Goal: Transaction & Acquisition: Obtain resource

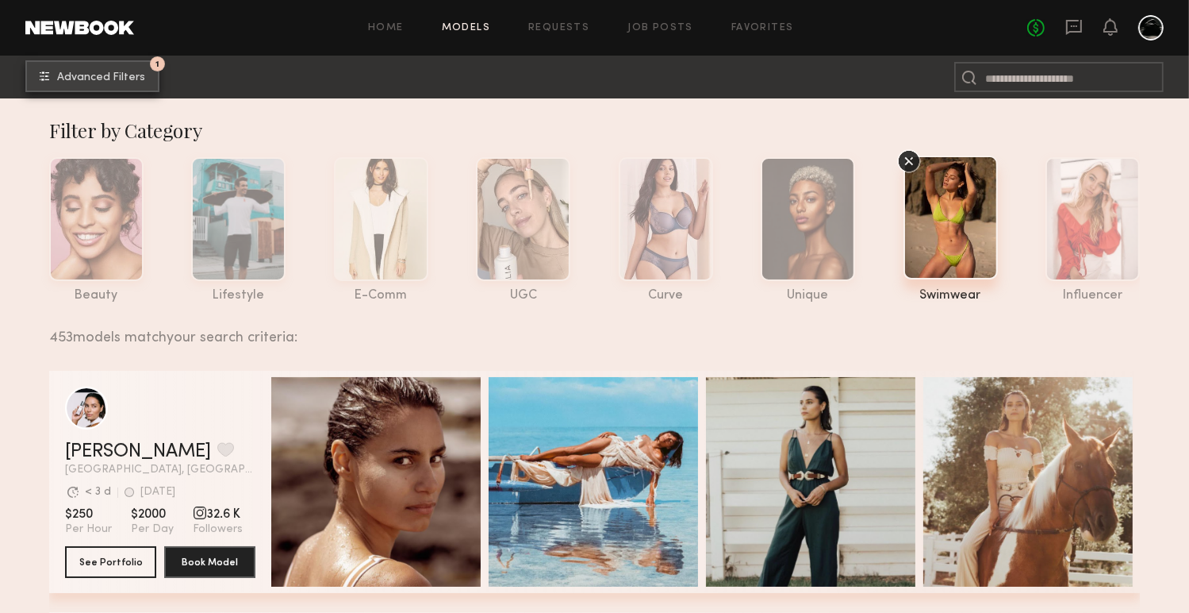
click at [67, 72] on span "Advanced Filters" at bounding box center [101, 77] width 88 height 11
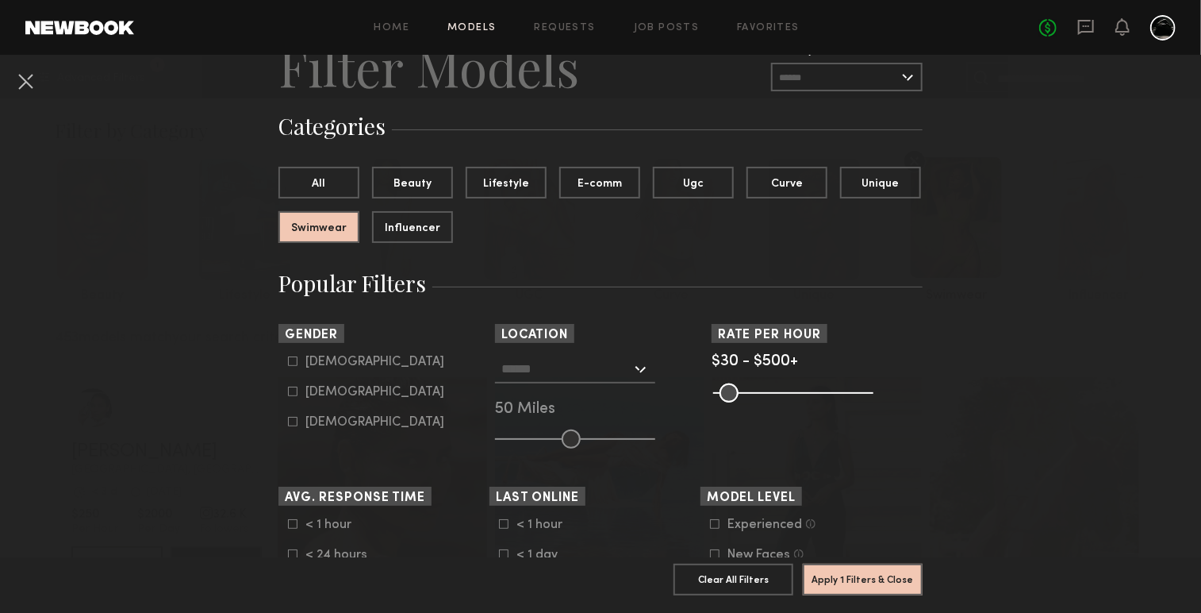
scroll to position [63, 0]
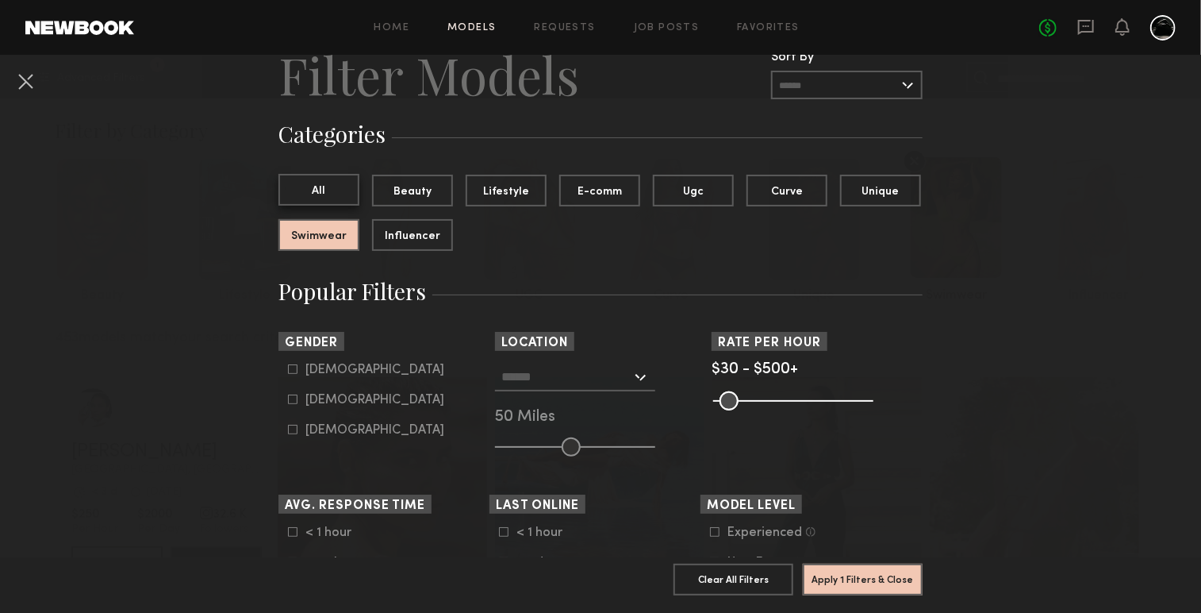
click at [299, 192] on button "All" at bounding box center [318, 190] width 81 height 32
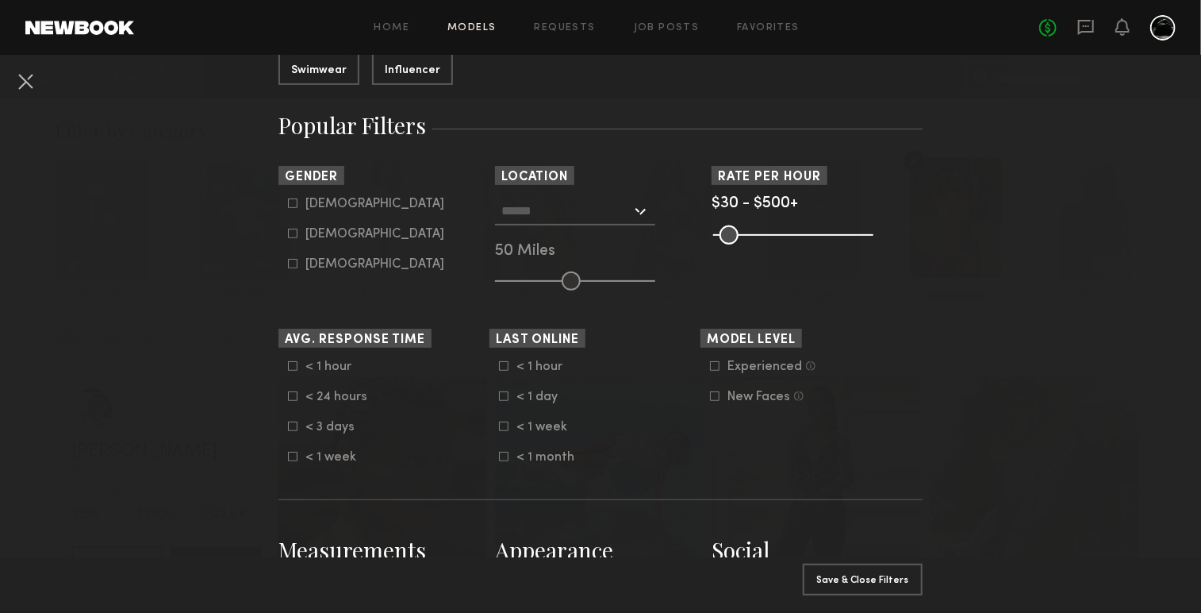
scroll to position [280, 0]
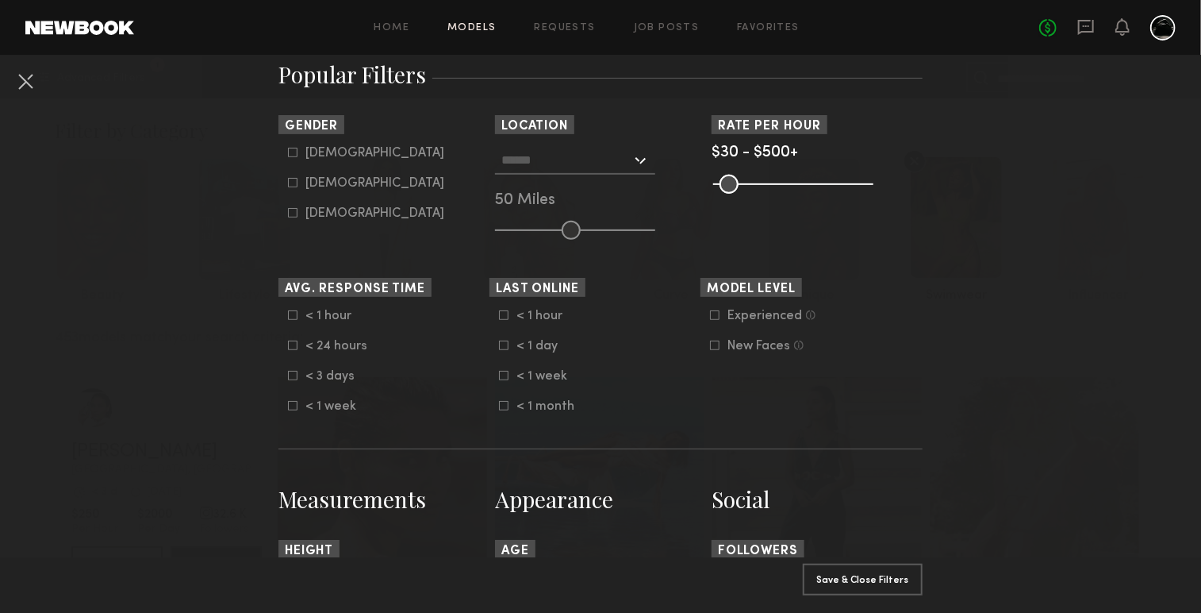
click at [643, 212] on div "Los Angeles, CA New York City, NY Brooklyn, NY Chicago, IL 50 Miles" at bounding box center [600, 193] width 211 height 94
click at [630, 163] on div at bounding box center [575, 160] width 160 height 29
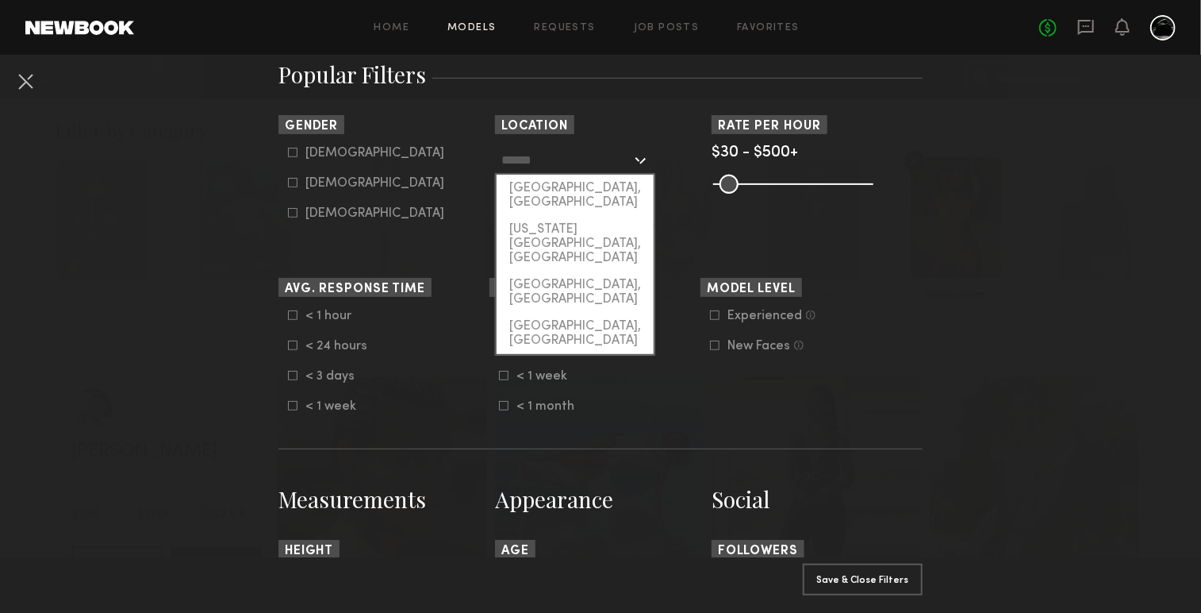
click at [630, 163] on div at bounding box center [575, 160] width 160 height 29
click at [713, 225] on section "Rate per Hour $30 - $500+ Pro Tip: Rates are often negotiable. We recommend inc…" at bounding box center [817, 177] width 211 height 125
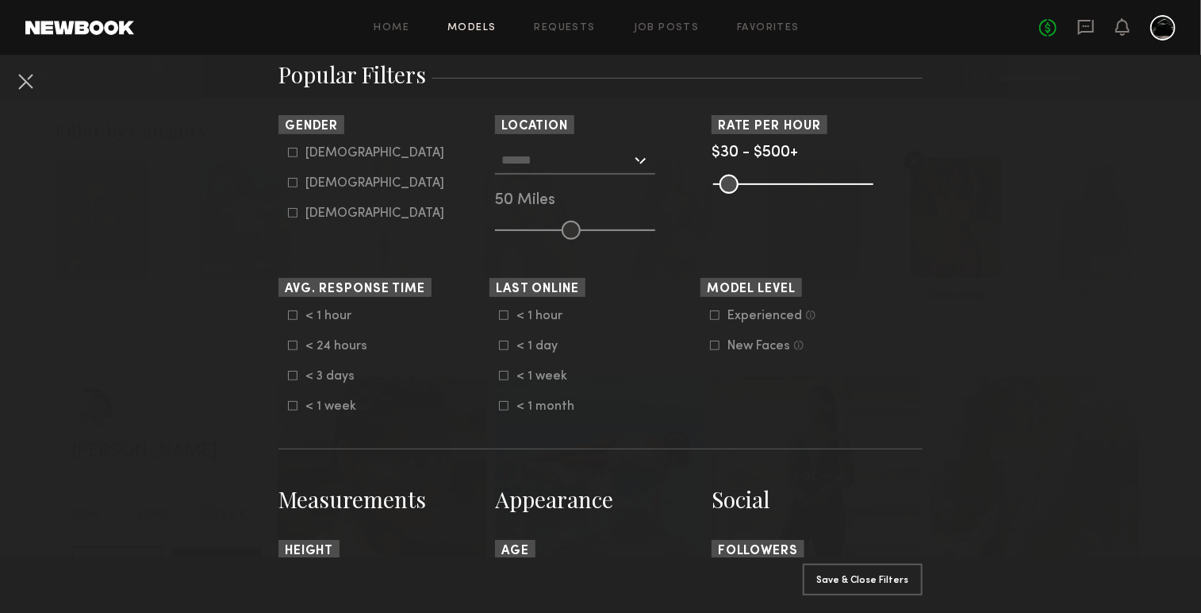
click at [288, 182] on icon at bounding box center [293, 183] width 10 height 10
type input "**"
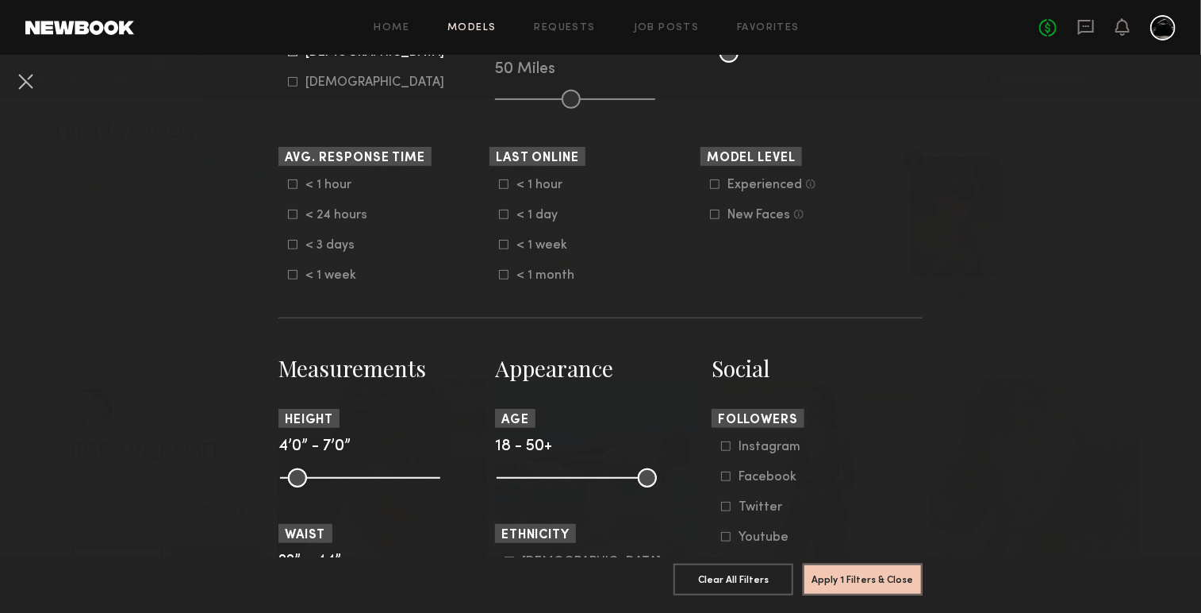
scroll to position [391, 0]
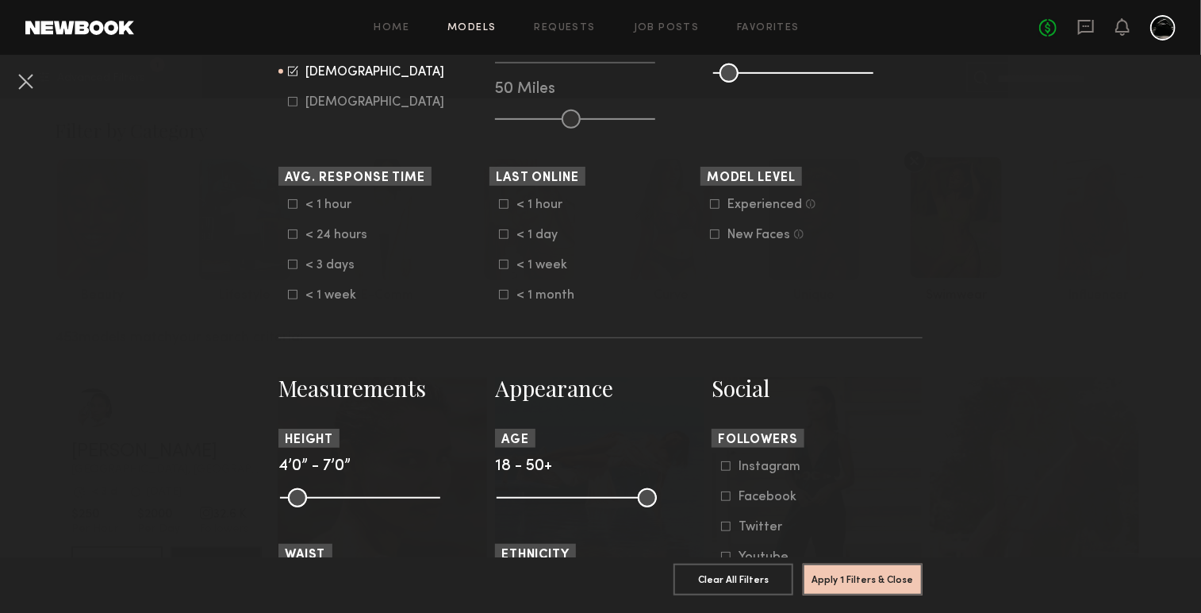
click at [712, 230] on icon at bounding box center [715, 234] width 9 height 9
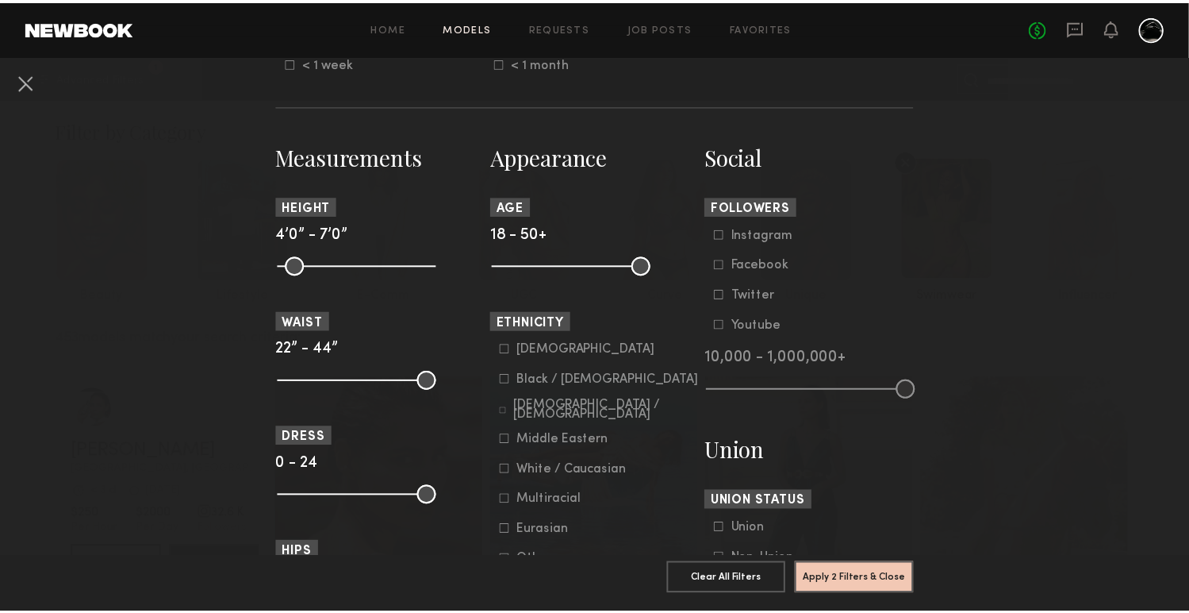
scroll to position [610, 0]
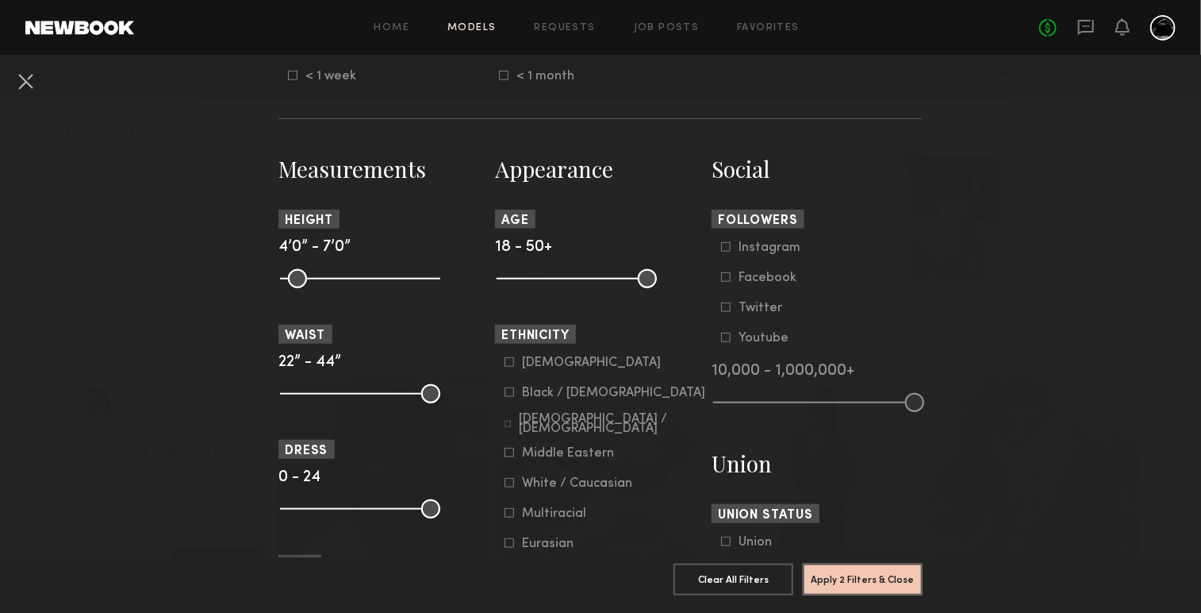
drag, startPoint x: 501, startPoint y: 277, endPoint x: 489, endPoint y: 277, distance: 12.7
click at [497, 277] on input "range" at bounding box center [577, 278] width 160 height 19
drag, startPoint x: 644, startPoint y: 275, endPoint x: 531, endPoint y: 282, distance: 113.7
type input "**"
click at [531, 282] on input "range" at bounding box center [577, 278] width 160 height 19
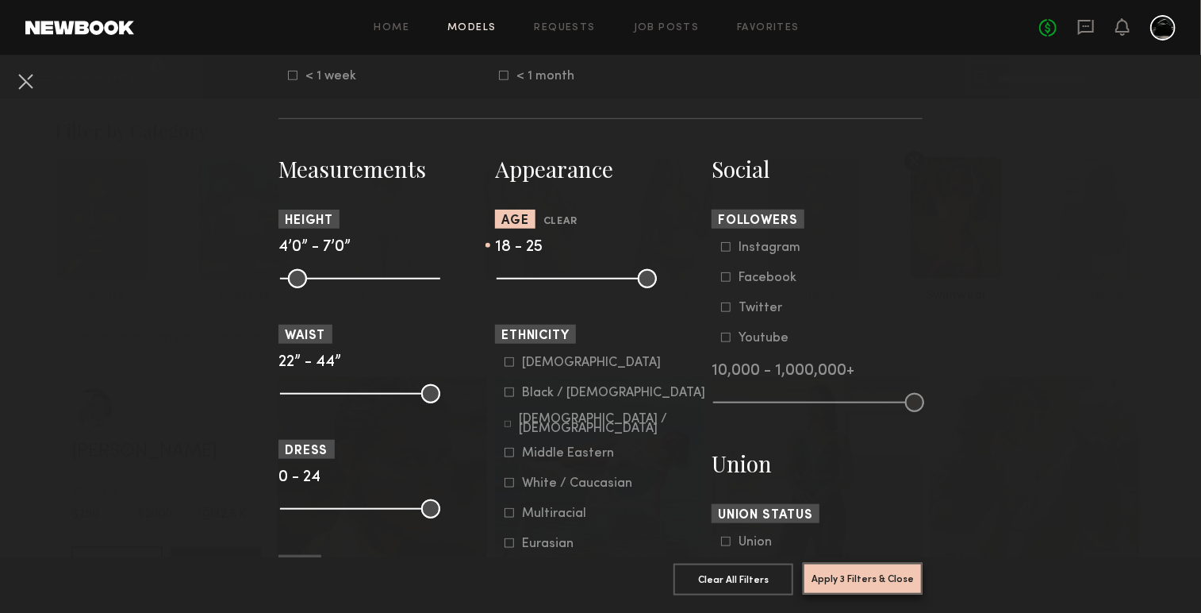
click at [851, 565] on button "Apply 3 Filters & Close" at bounding box center [863, 579] width 120 height 32
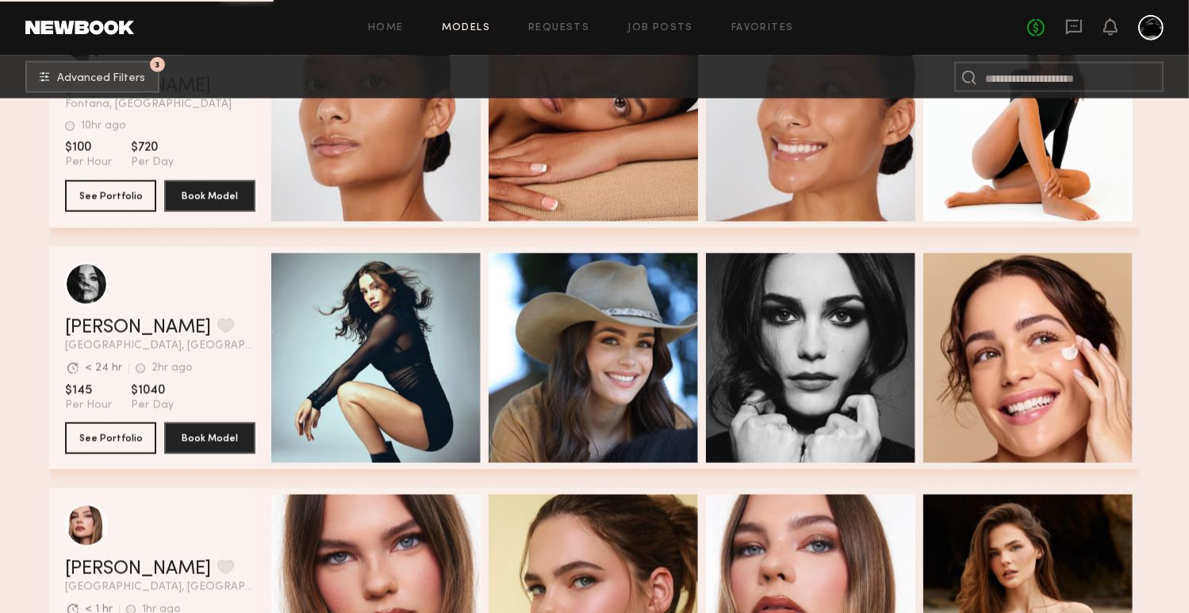
scroll to position [20016, 0]
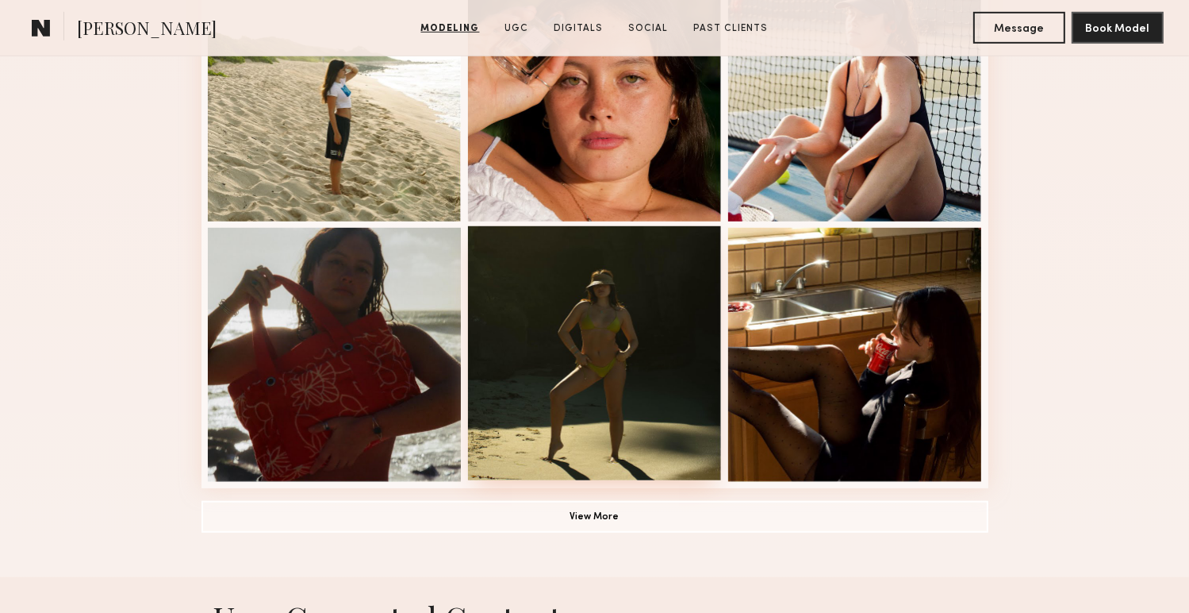
scroll to position [1031, 0]
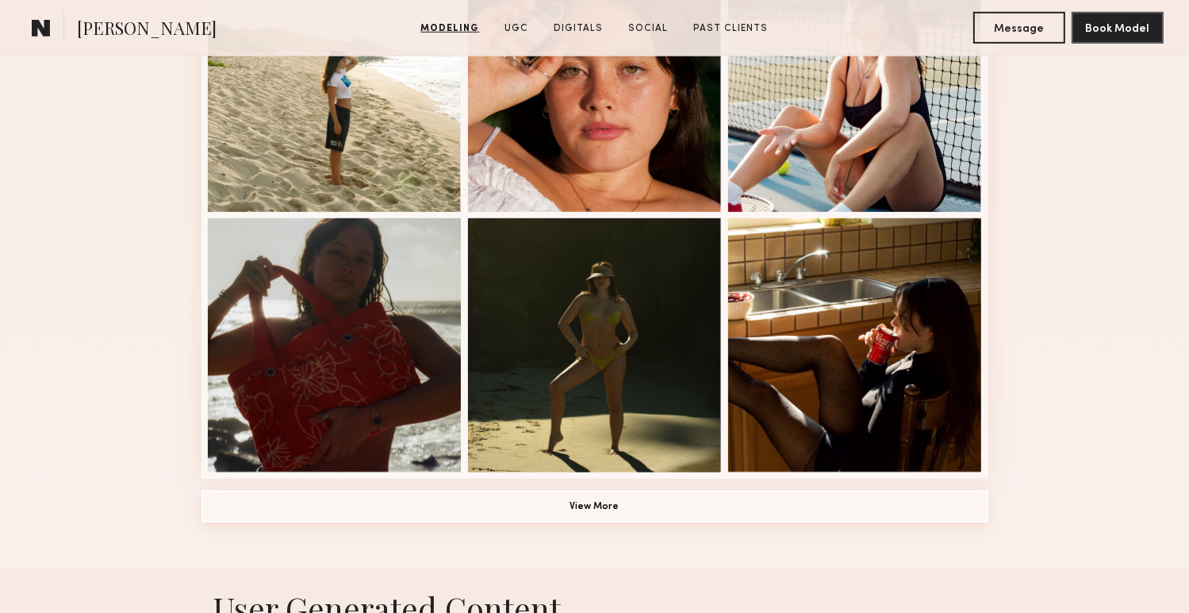
click at [609, 510] on button "View More" at bounding box center [595, 506] width 787 height 32
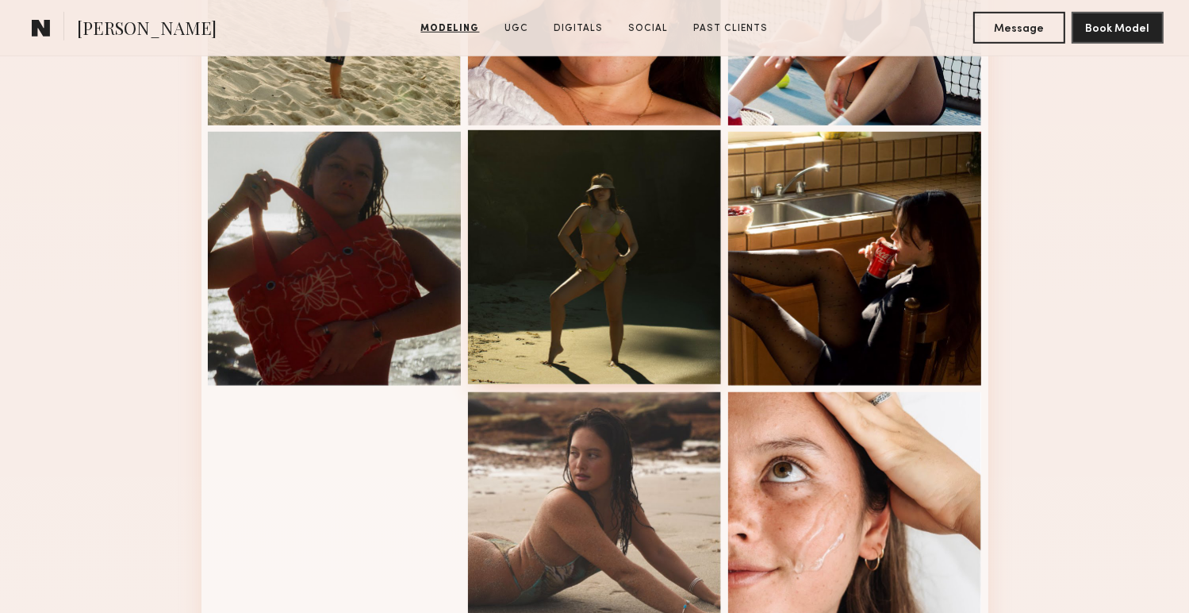
scroll to position [1079, 0]
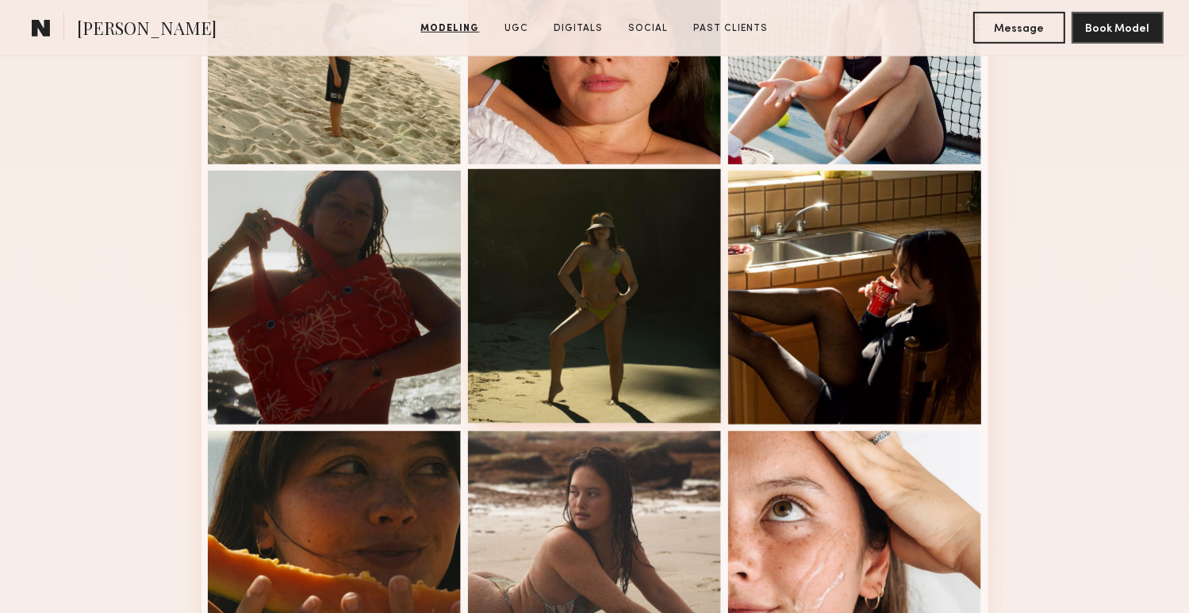
click at [590, 348] on div at bounding box center [595, 296] width 254 height 254
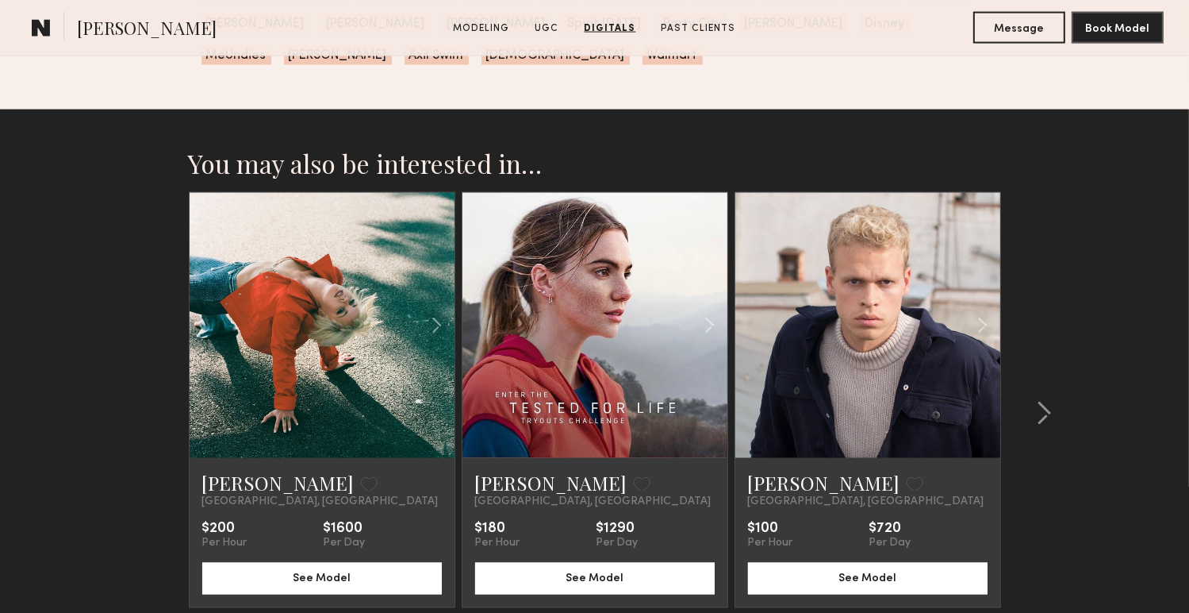
scroll to position [2687, 0]
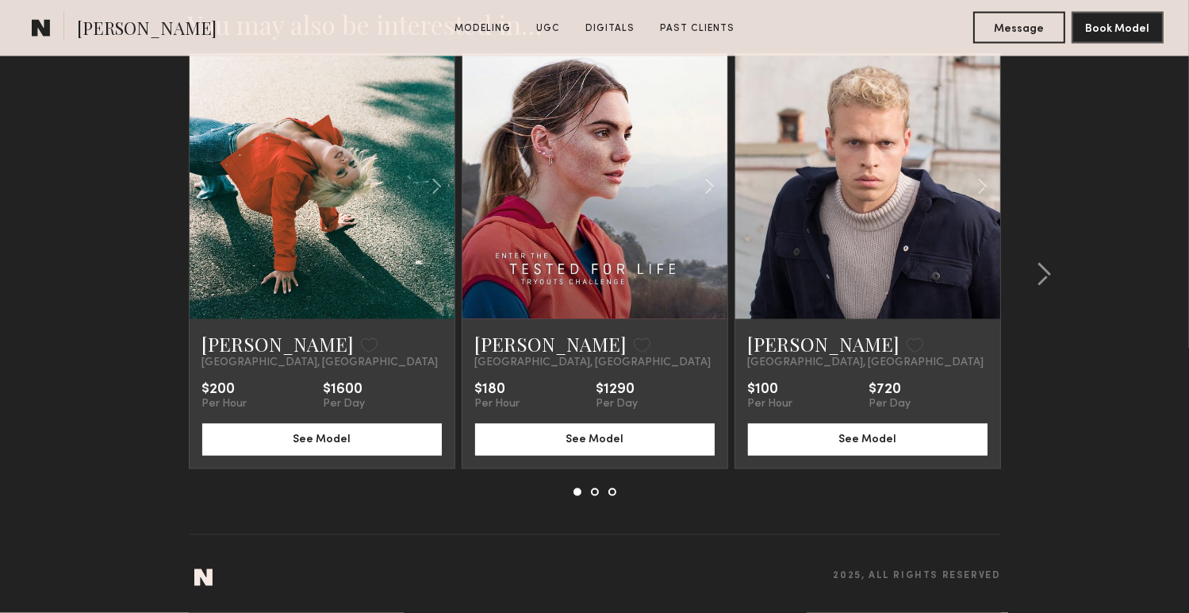
click at [499, 244] on div at bounding box center [595, 186] width 265 height 265
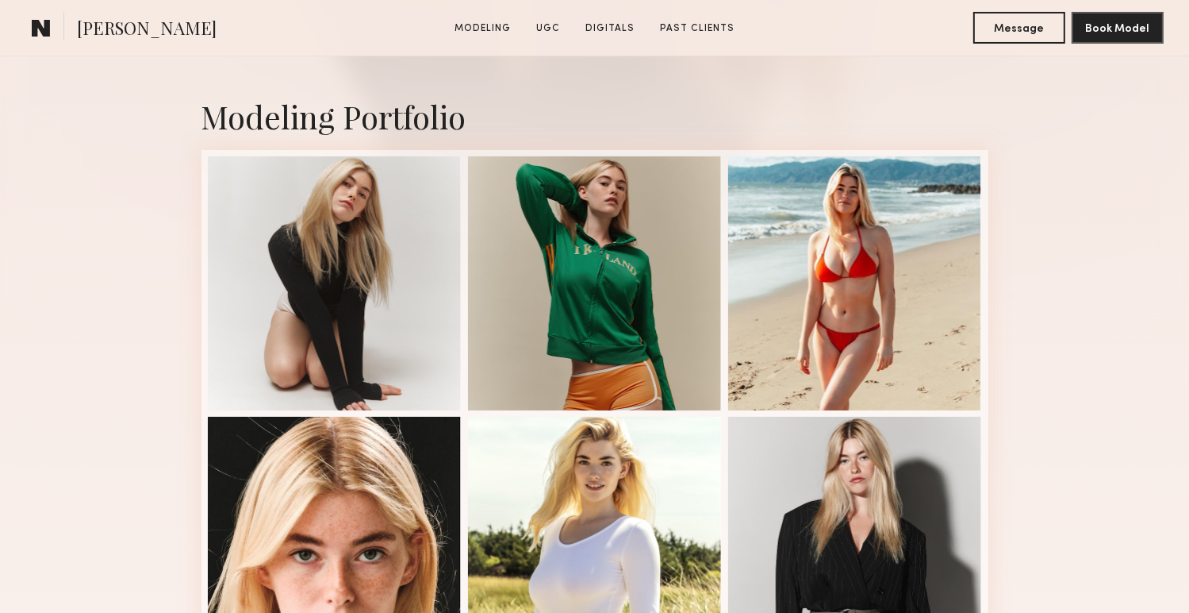
scroll to position [312, 0]
click at [846, 308] on div at bounding box center [855, 283] width 254 height 254
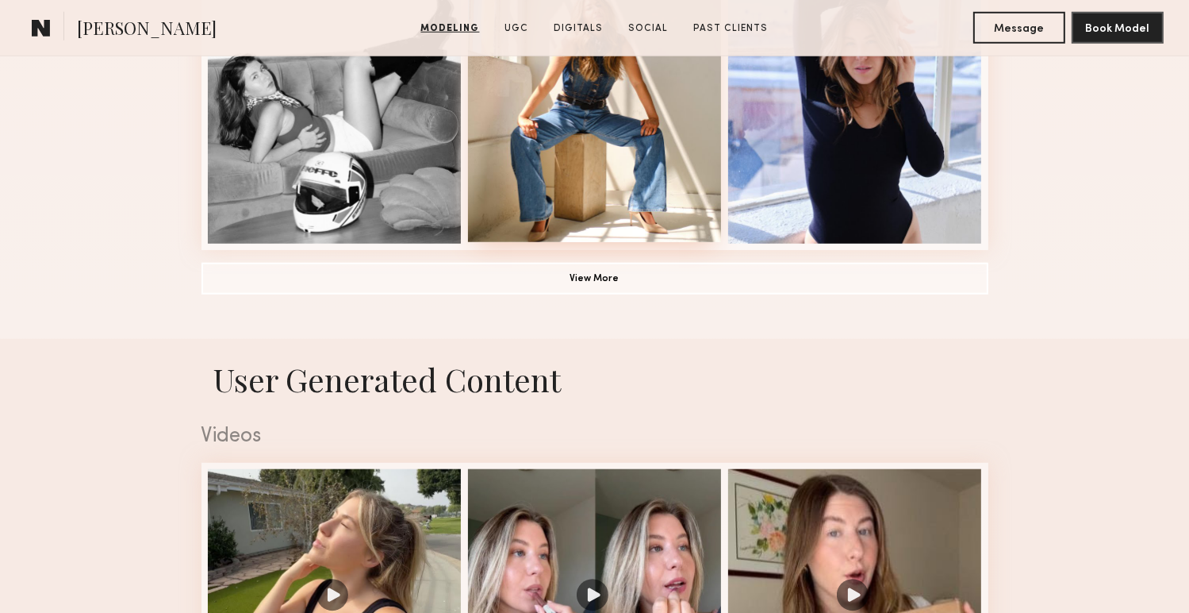
scroll to position [1270, 0]
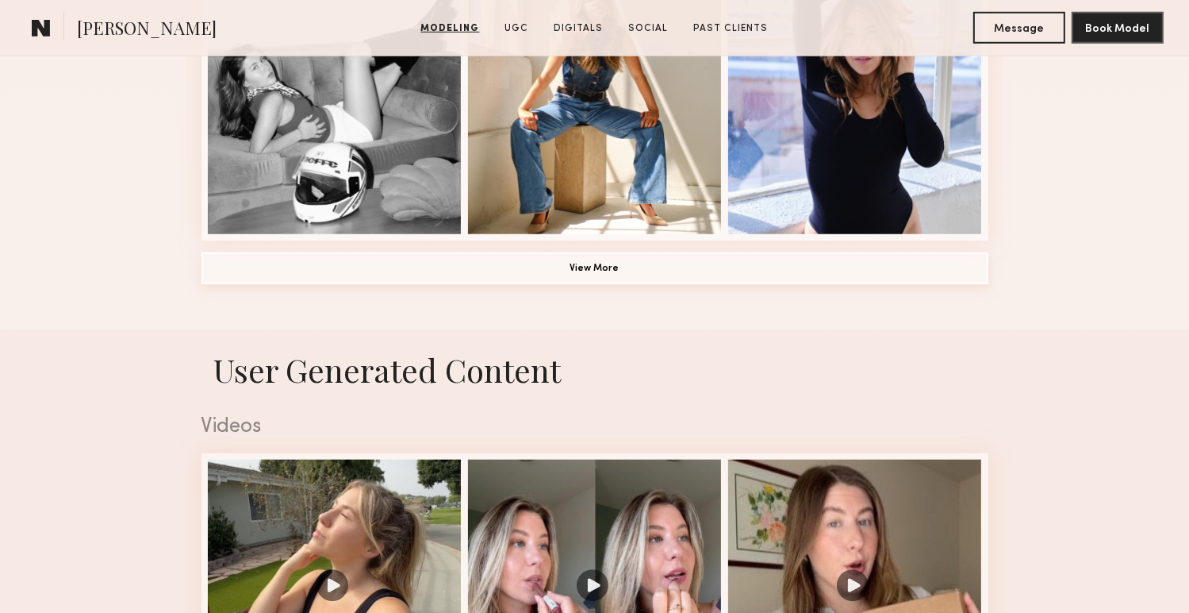
click at [508, 266] on button "View More" at bounding box center [595, 268] width 787 height 32
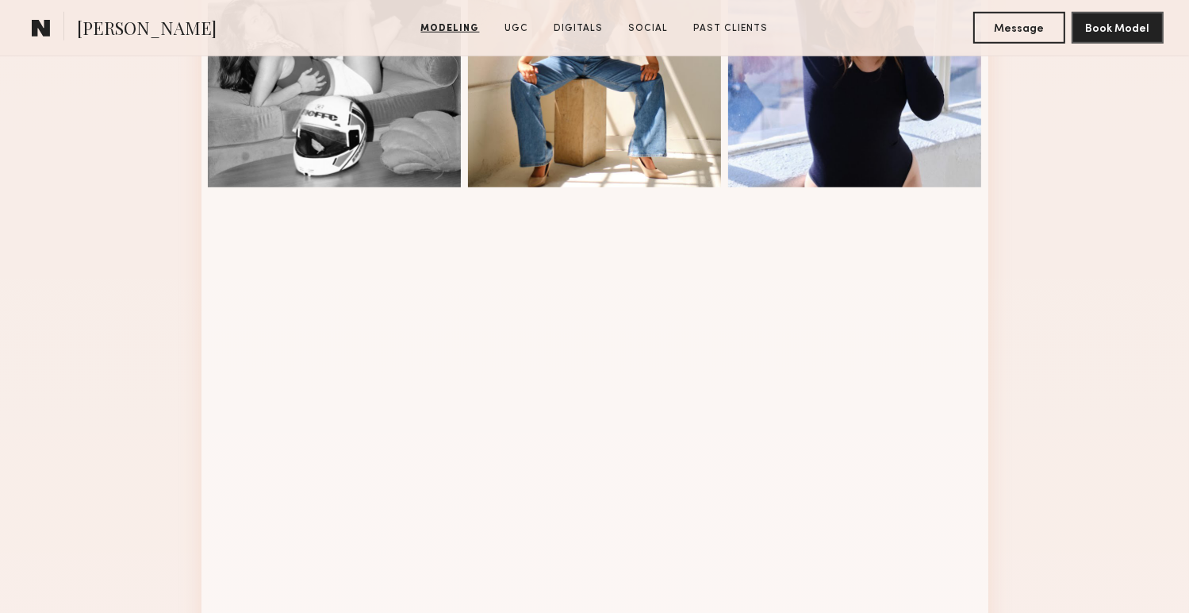
scroll to position [1312, 0]
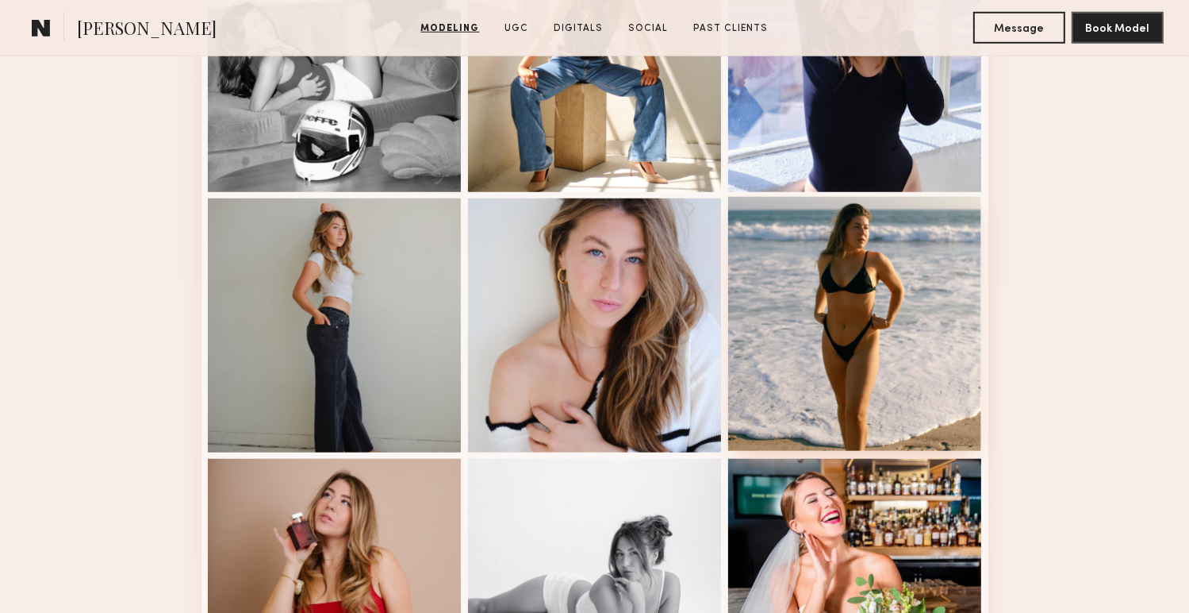
click at [874, 309] on div at bounding box center [855, 324] width 254 height 254
